Goal: Information Seeking & Learning: Learn about a topic

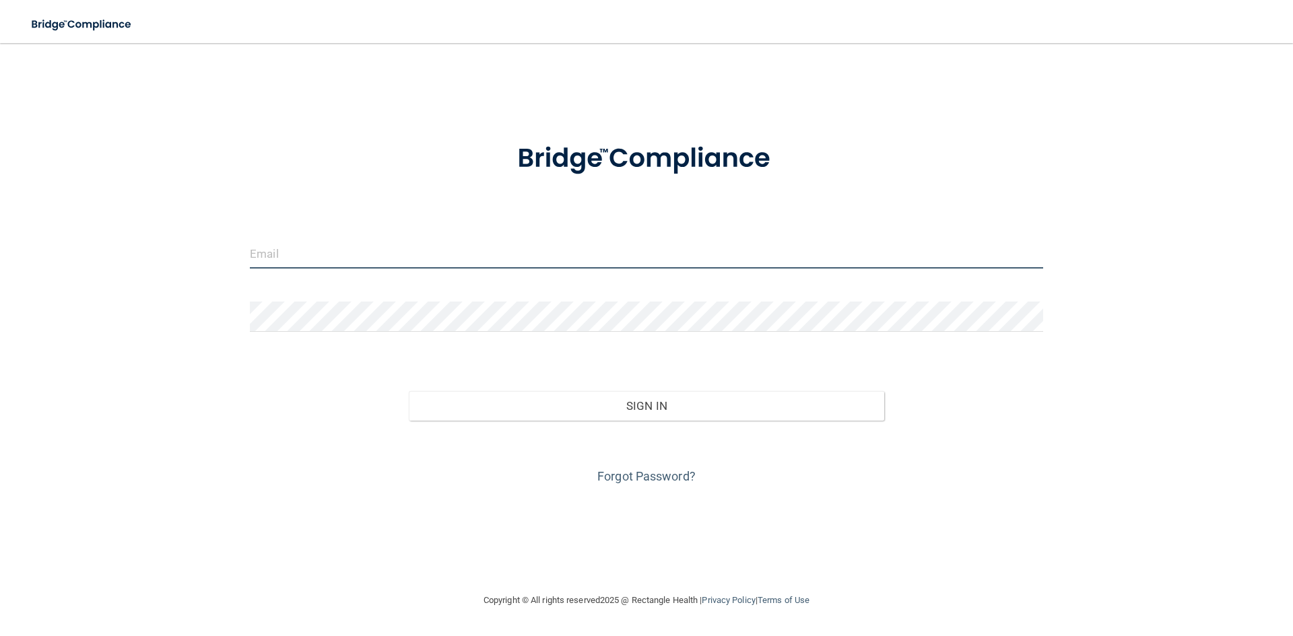
click at [367, 250] on input "email" at bounding box center [646, 253] width 793 height 30
type input "[EMAIL_ADDRESS][DOMAIN_NAME]"
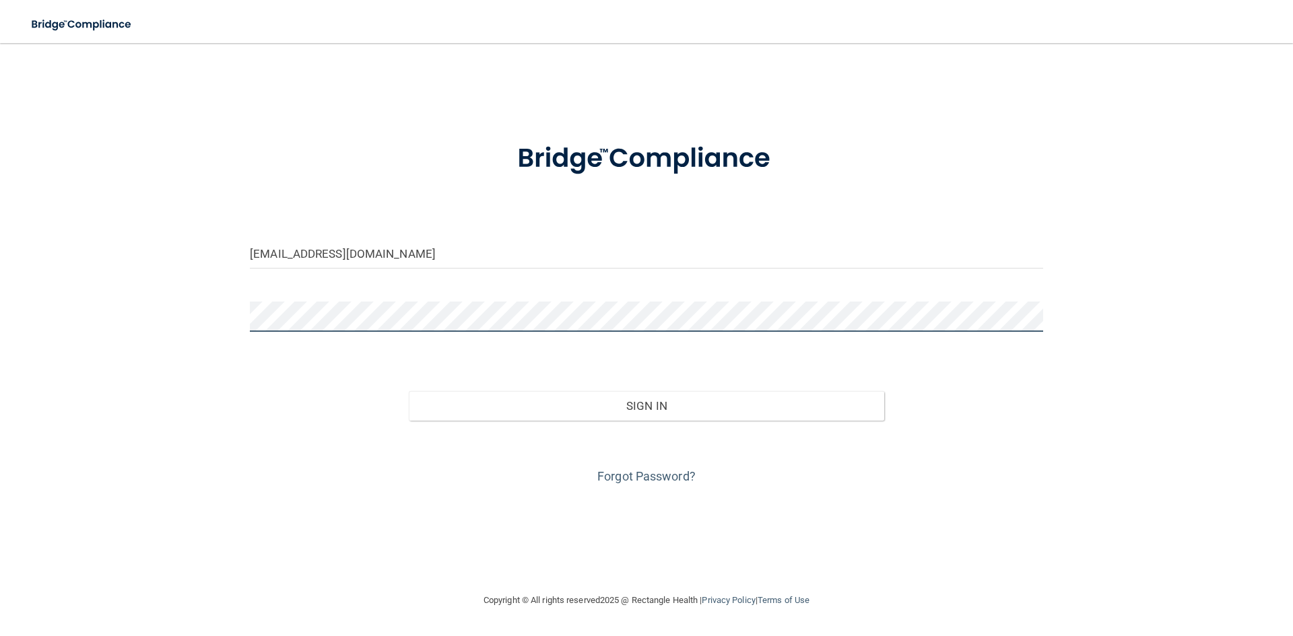
click at [409, 391] on button "Sign In" at bounding box center [647, 406] width 476 height 30
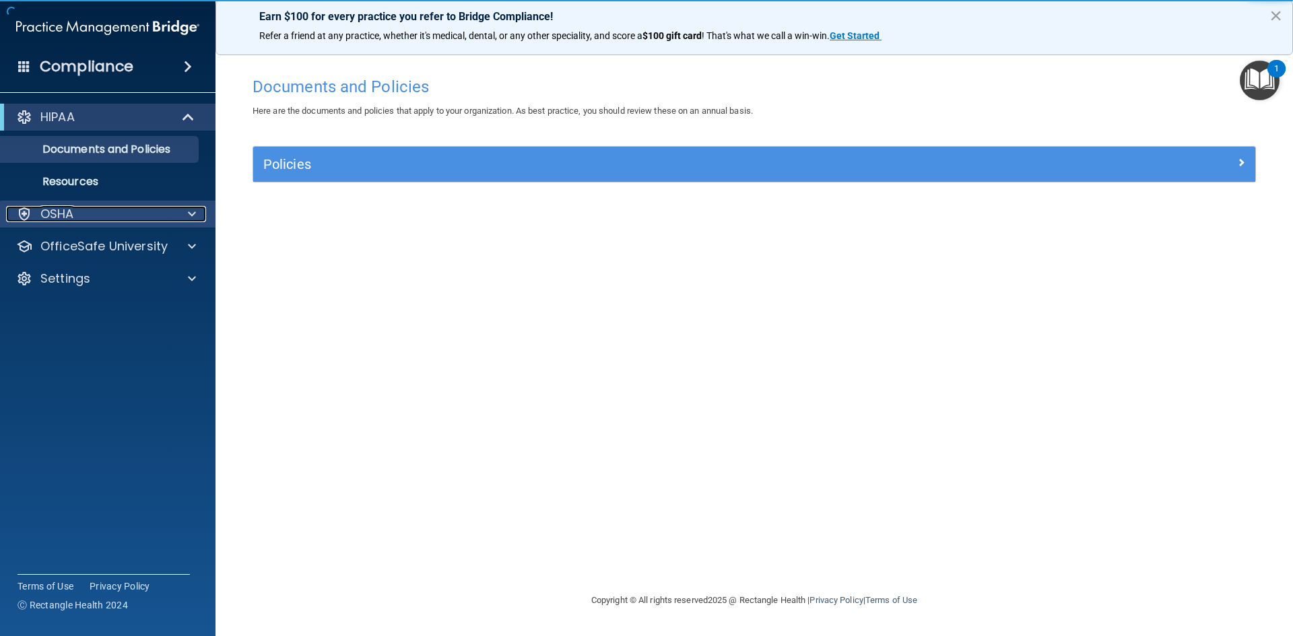
click at [195, 211] on span at bounding box center [192, 214] width 8 height 16
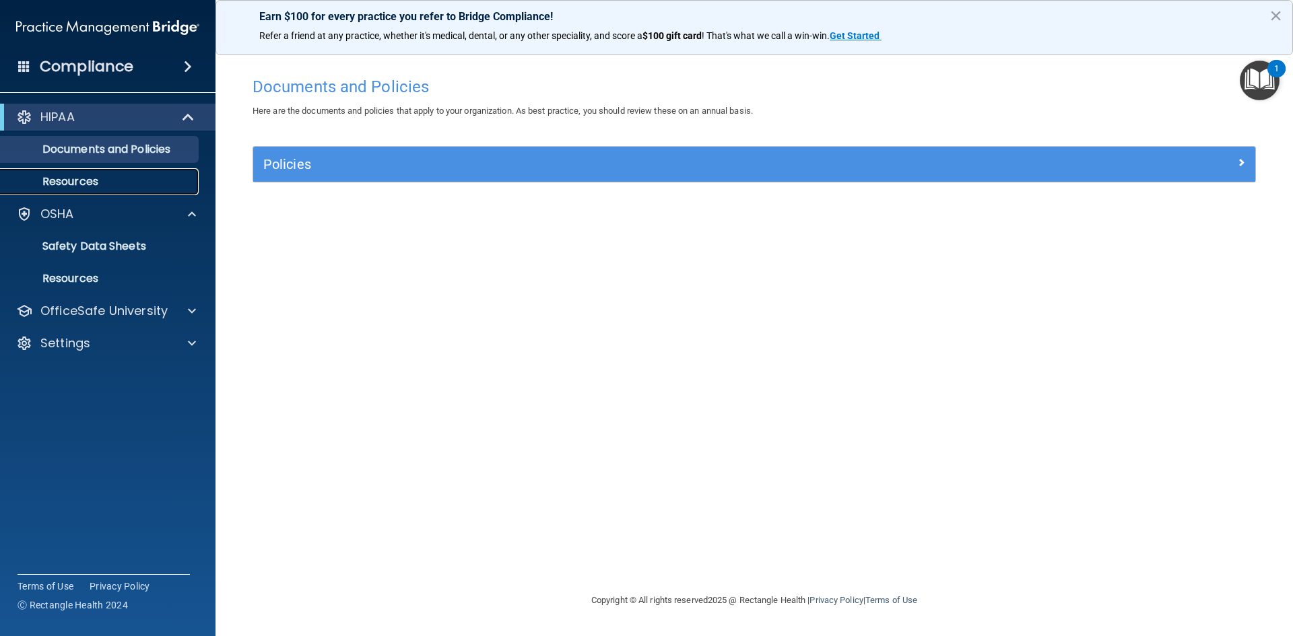
click at [90, 177] on p "Resources" at bounding box center [101, 181] width 184 height 13
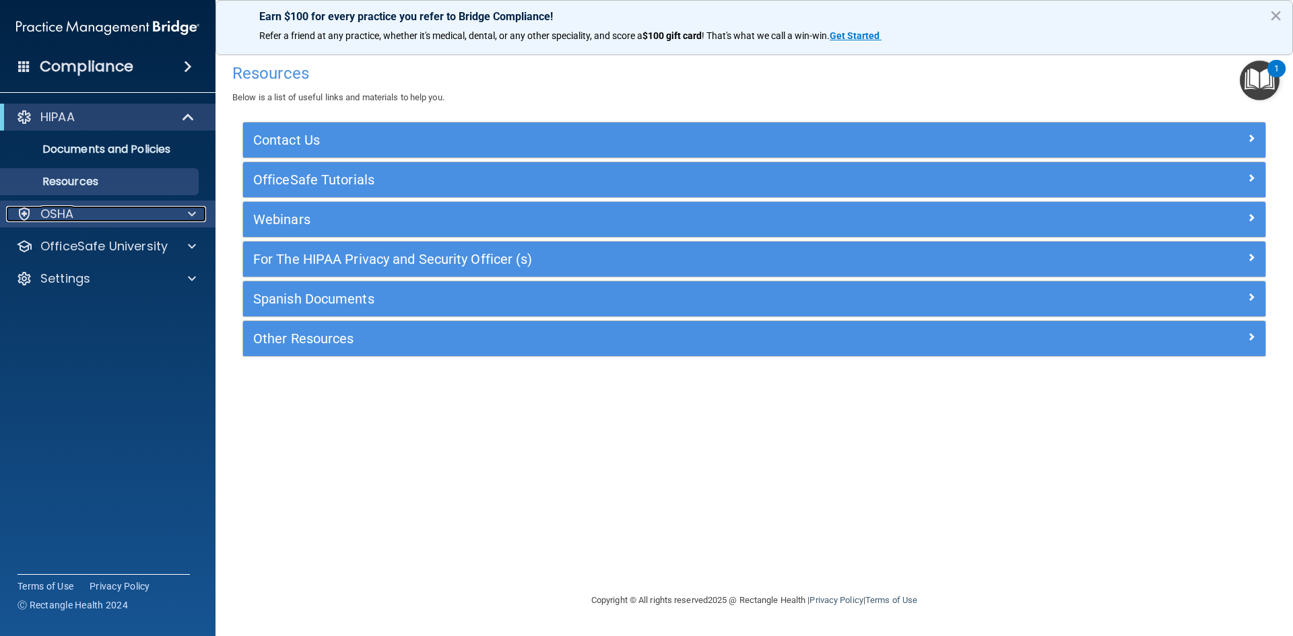
click at [82, 216] on div "OSHA" at bounding box center [89, 214] width 167 height 16
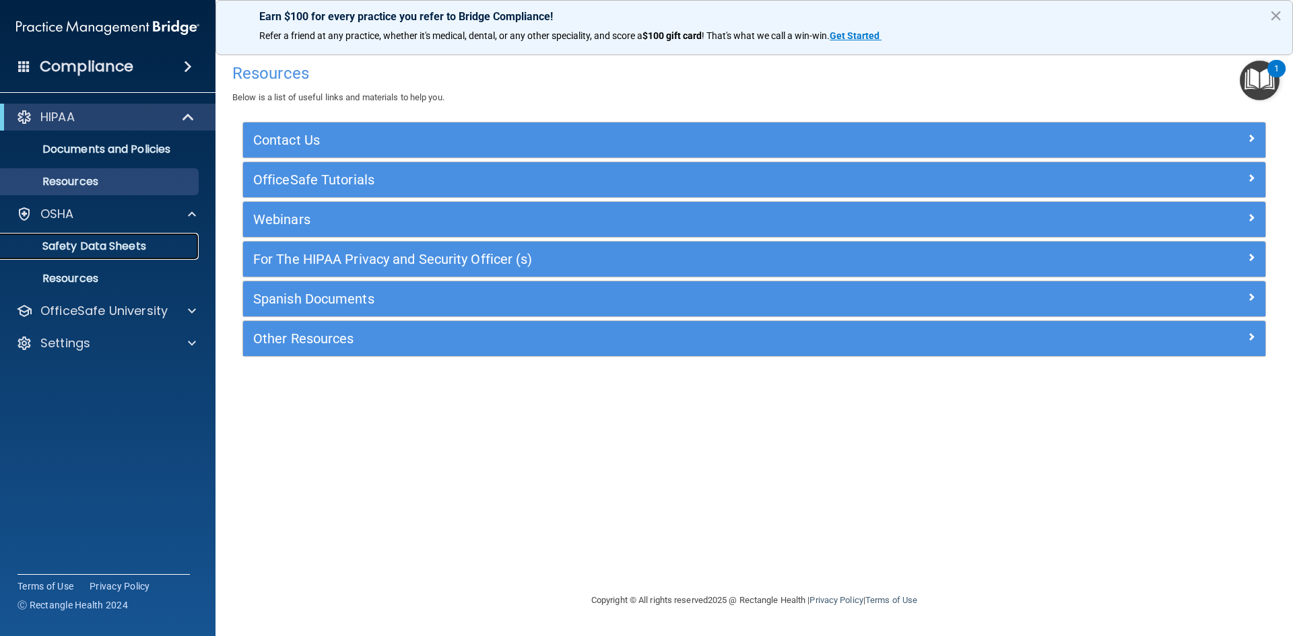
click at [143, 244] on p "Safety Data Sheets" at bounding box center [101, 246] width 184 height 13
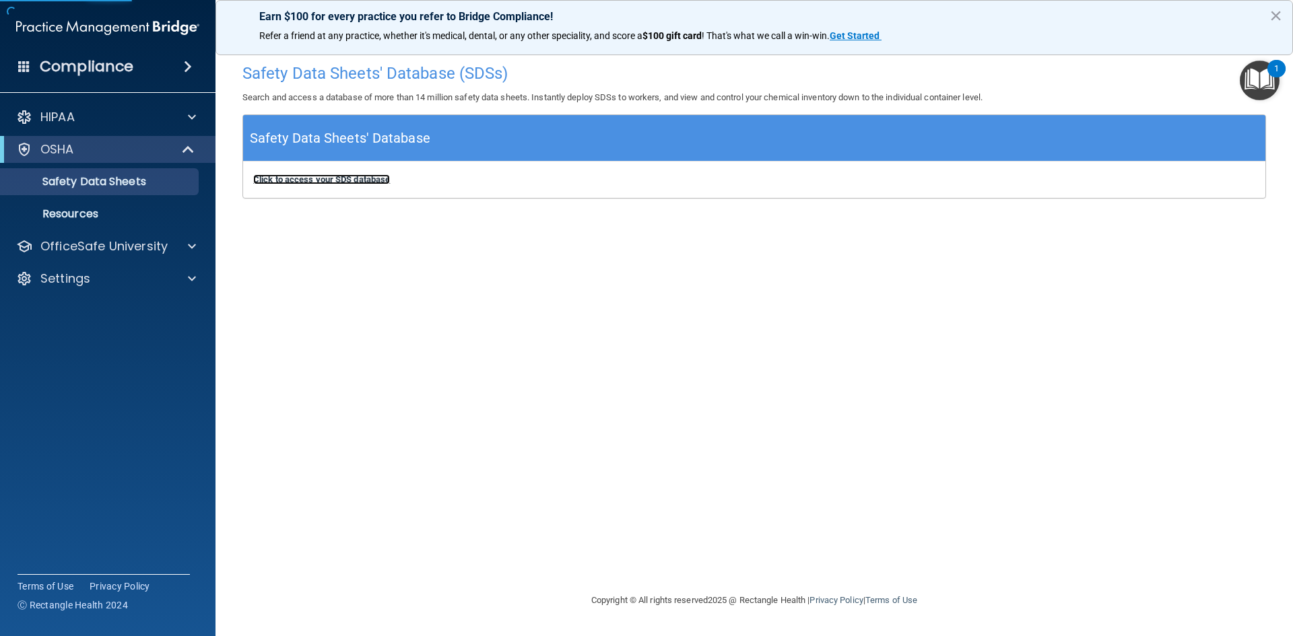
click at [317, 176] on b "Click to access your SDS database" at bounding box center [321, 179] width 137 height 10
click at [87, 218] on p "Resources" at bounding box center [101, 213] width 184 height 13
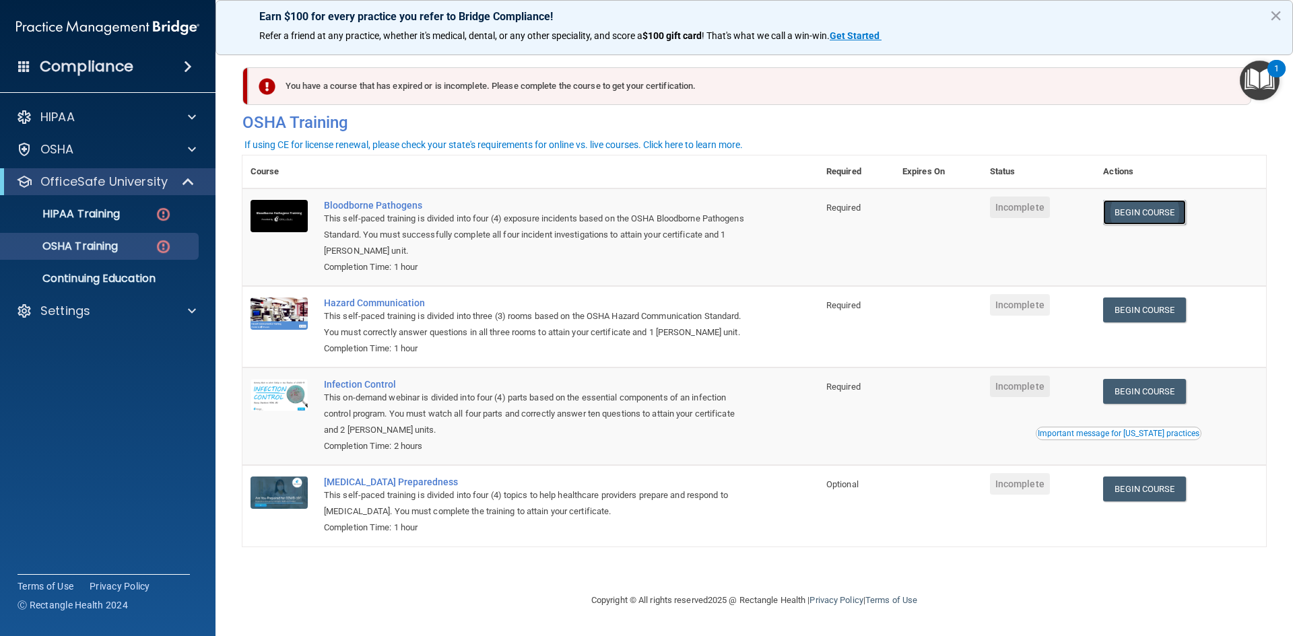
click at [1150, 208] on link "Begin Course" at bounding box center [1144, 212] width 82 height 25
